Goal: Download file/media

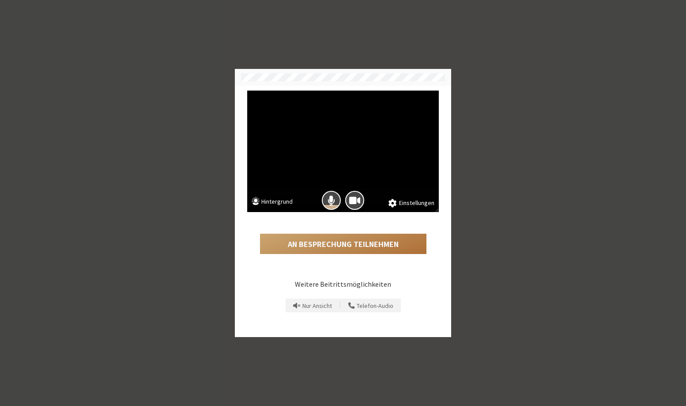
click at [352, 245] on button "An Besprechung teilnehmen" at bounding box center [343, 243] width 166 height 20
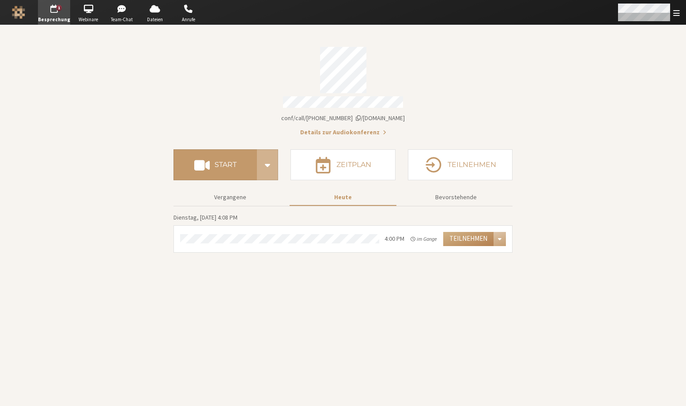
click at [677, 12] on span "Menü öffnen" at bounding box center [676, 13] width 7 height 8
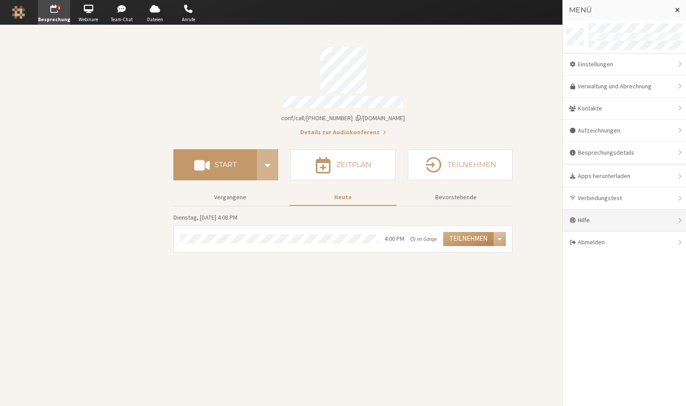
click at [598, 215] on div "Hilfe" at bounding box center [624, 220] width 123 height 22
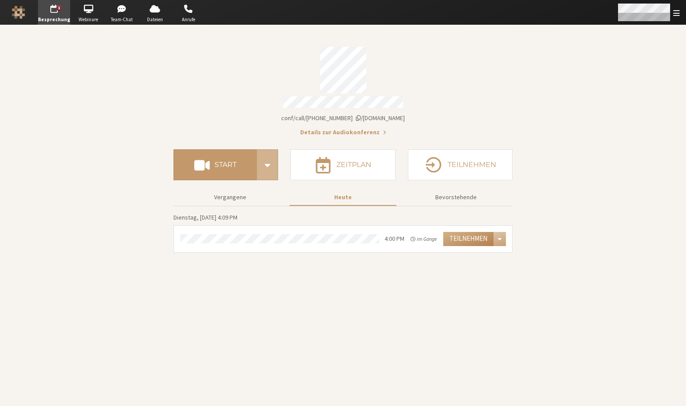
click at [682, 12] on div "Menü öffnen" at bounding box center [647, 12] width 75 height 25
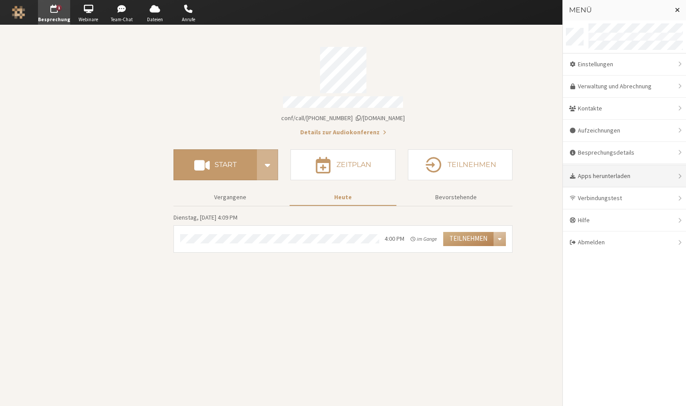
click at [632, 174] on div "Apps herunterladen" at bounding box center [624, 176] width 123 height 22
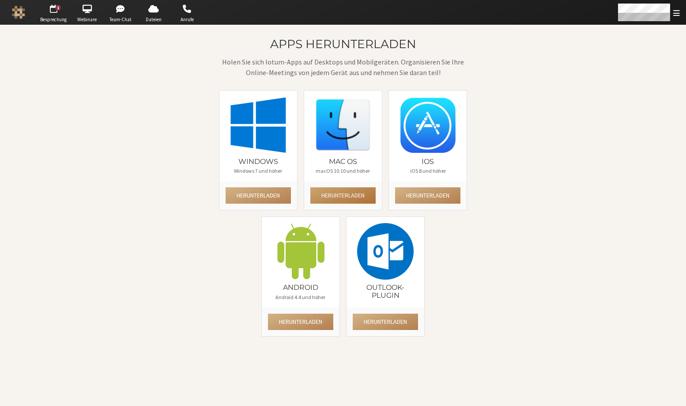
click at [339, 194] on button "Herunterladen" at bounding box center [342, 195] width 65 height 16
